Goal: Task Accomplishment & Management: Manage account settings

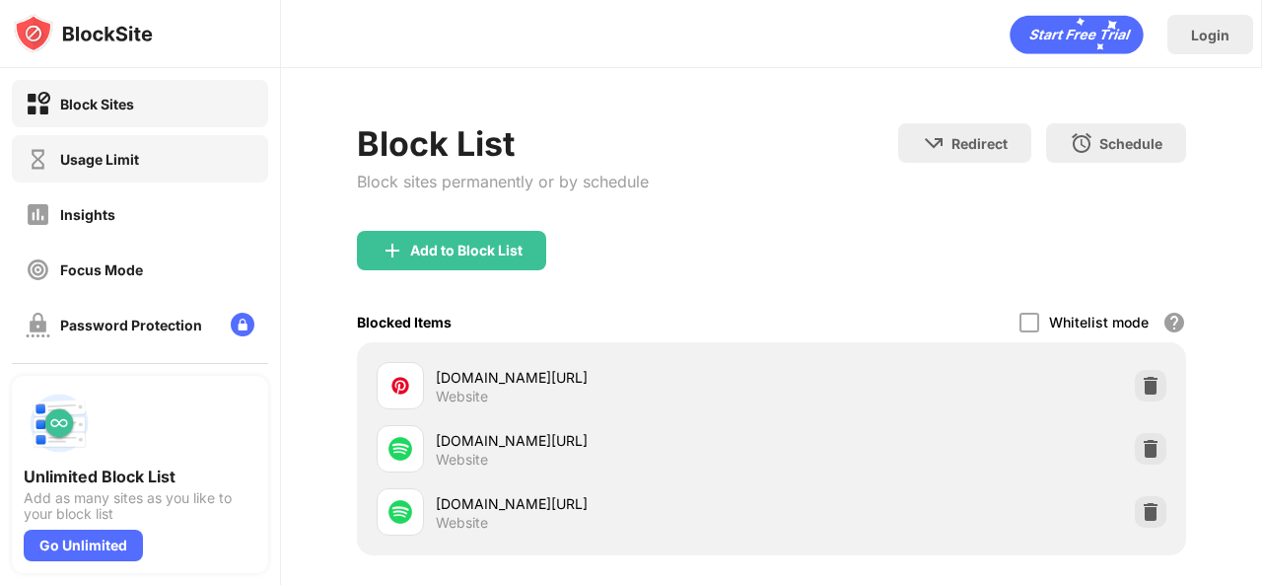
click at [150, 170] on div "Usage Limit" at bounding box center [140, 158] width 256 height 47
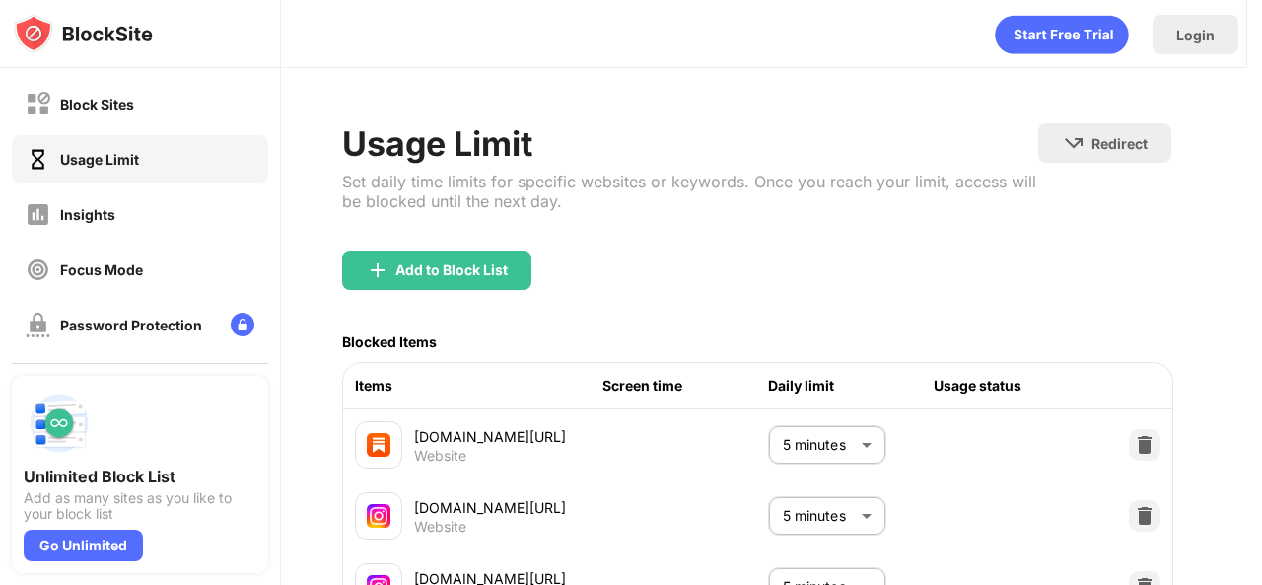
scroll to position [0, 24]
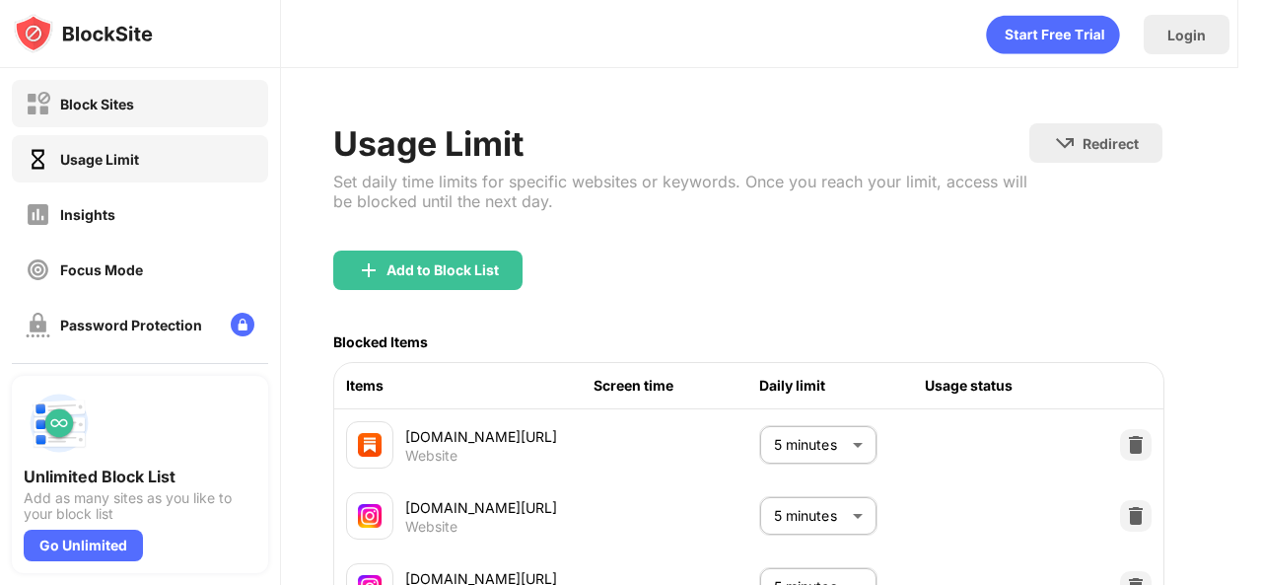
click at [211, 97] on div "Block Sites" at bounding box center [140, 103] width 256 height 47
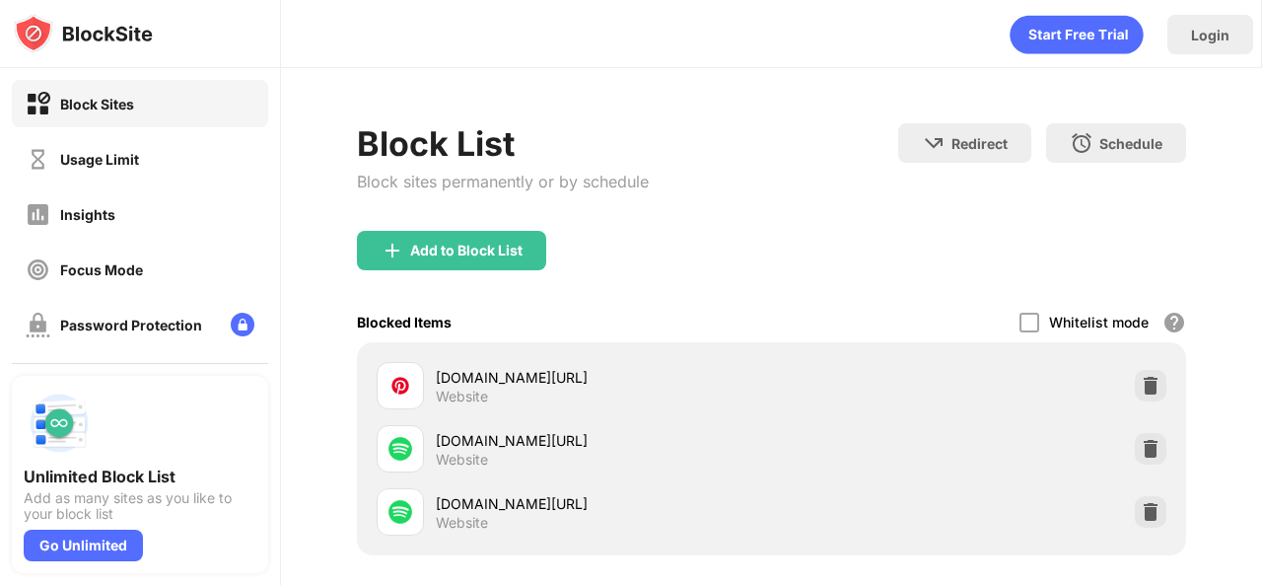
scroll to position [0, 15]
